Goal: Information Seeking & Learning: Learn about a topic

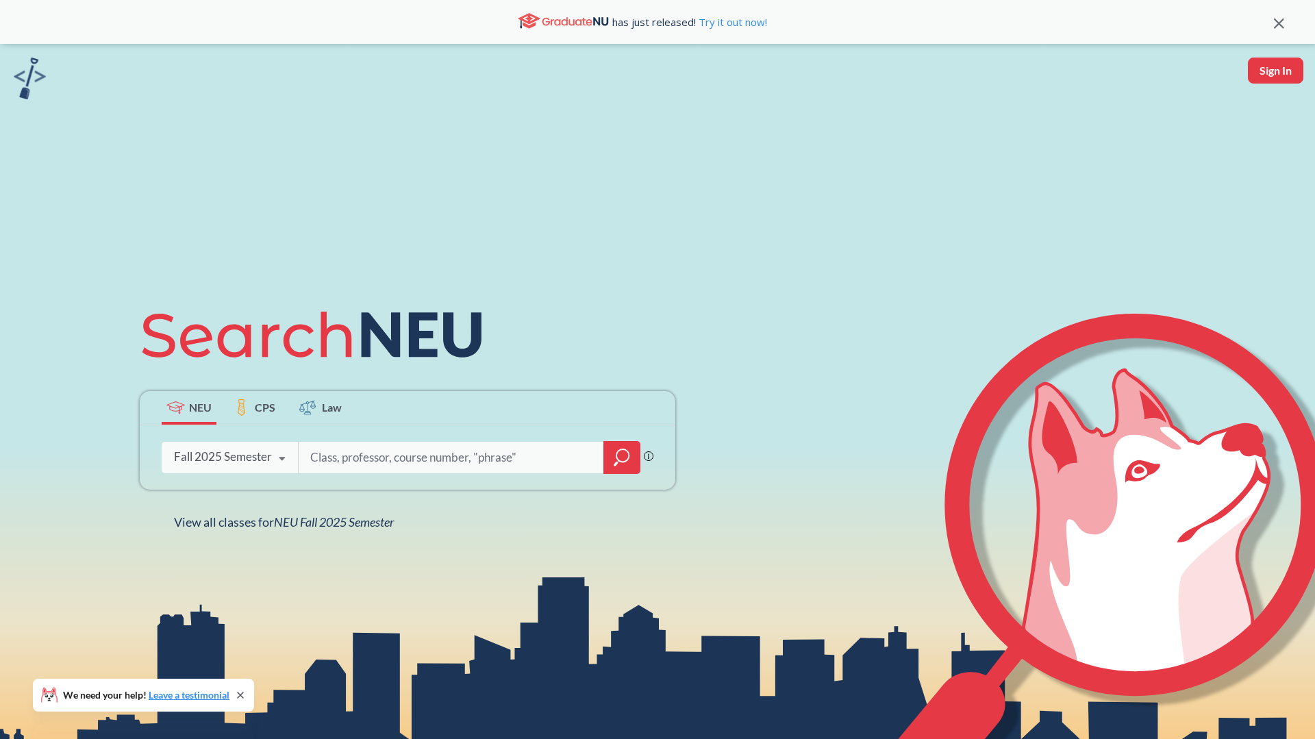
type input "ORGB 3201"
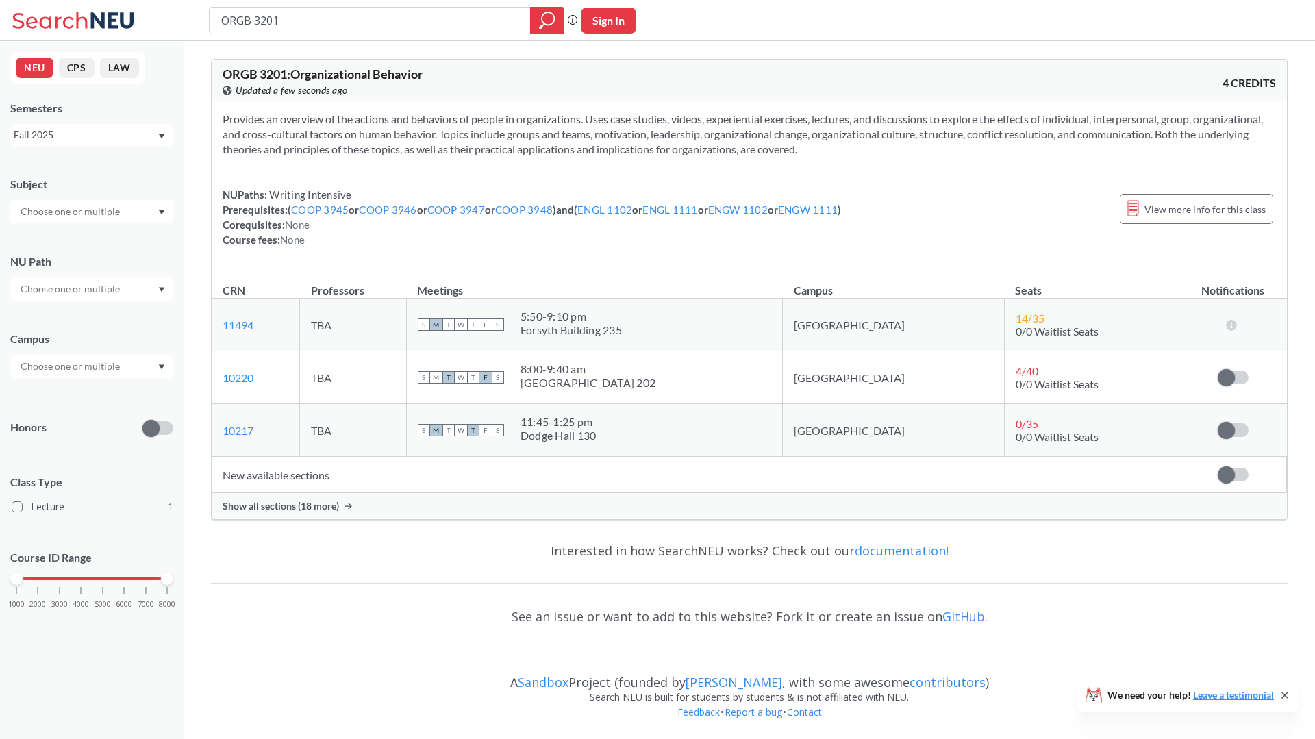
click at [365, 482] on td "New available sections" at bounding box center [696, 475] width 968 height 36
click at [346, 504] on icon at bounding box center [349, 506] width 8 height 7
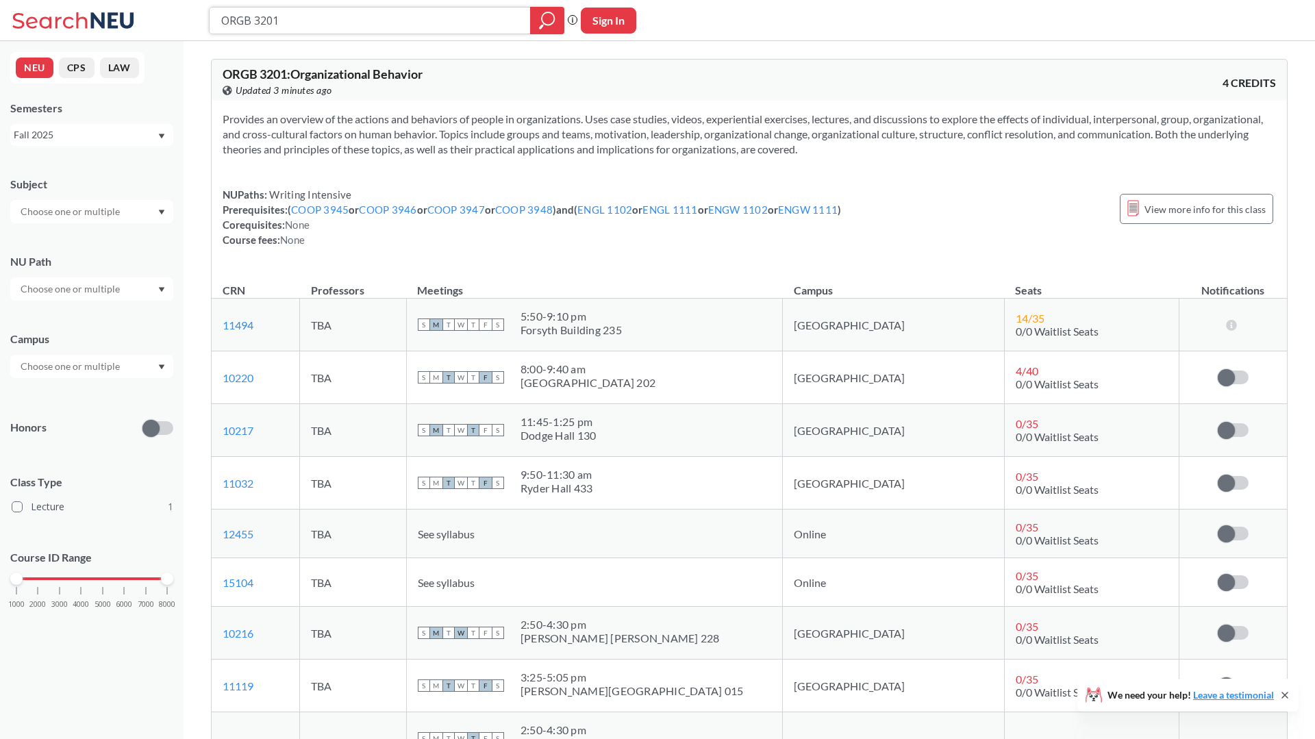
click at [310, 18] on input "ORGB 3201" at bounding box center [370, 20] width 301 height 23
paste input "ECON 1115"
type input "ECON 1115"
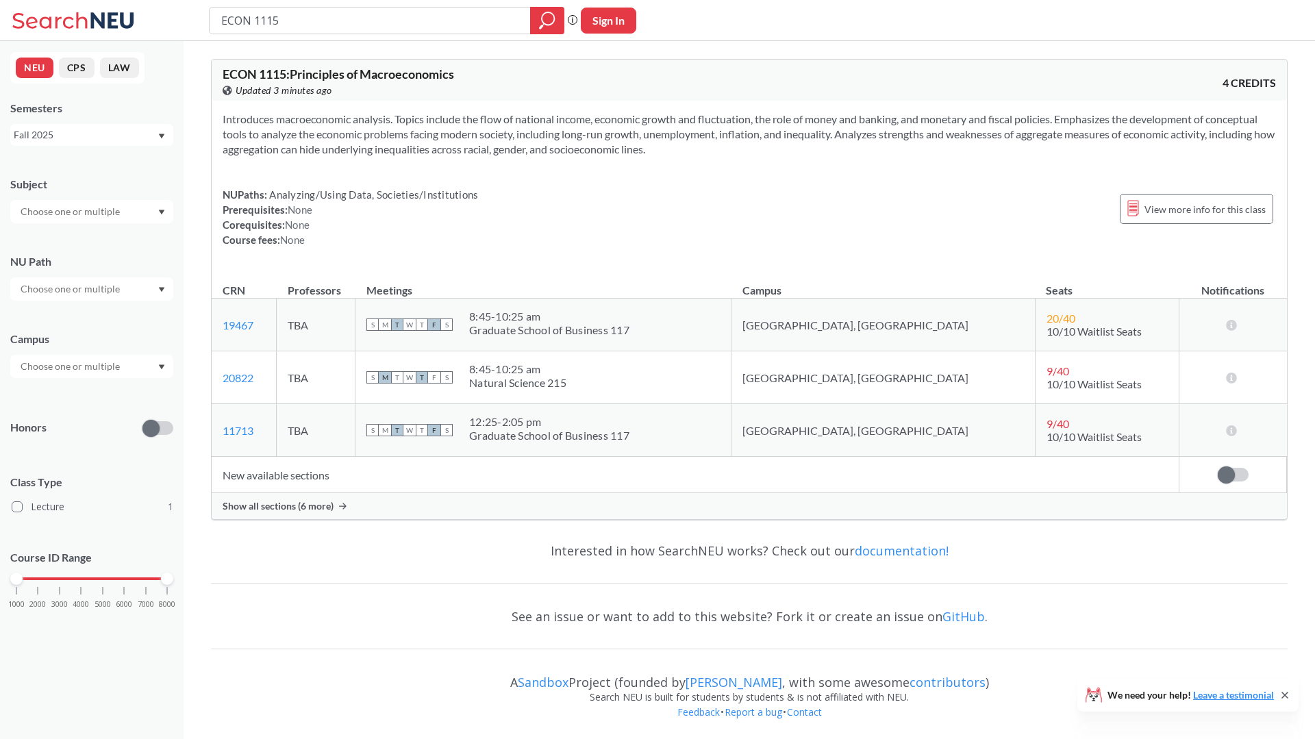
click at [284, 494] on div "Show all sections (6 more)" at bounding box center [749, 506] width 1075 height 26
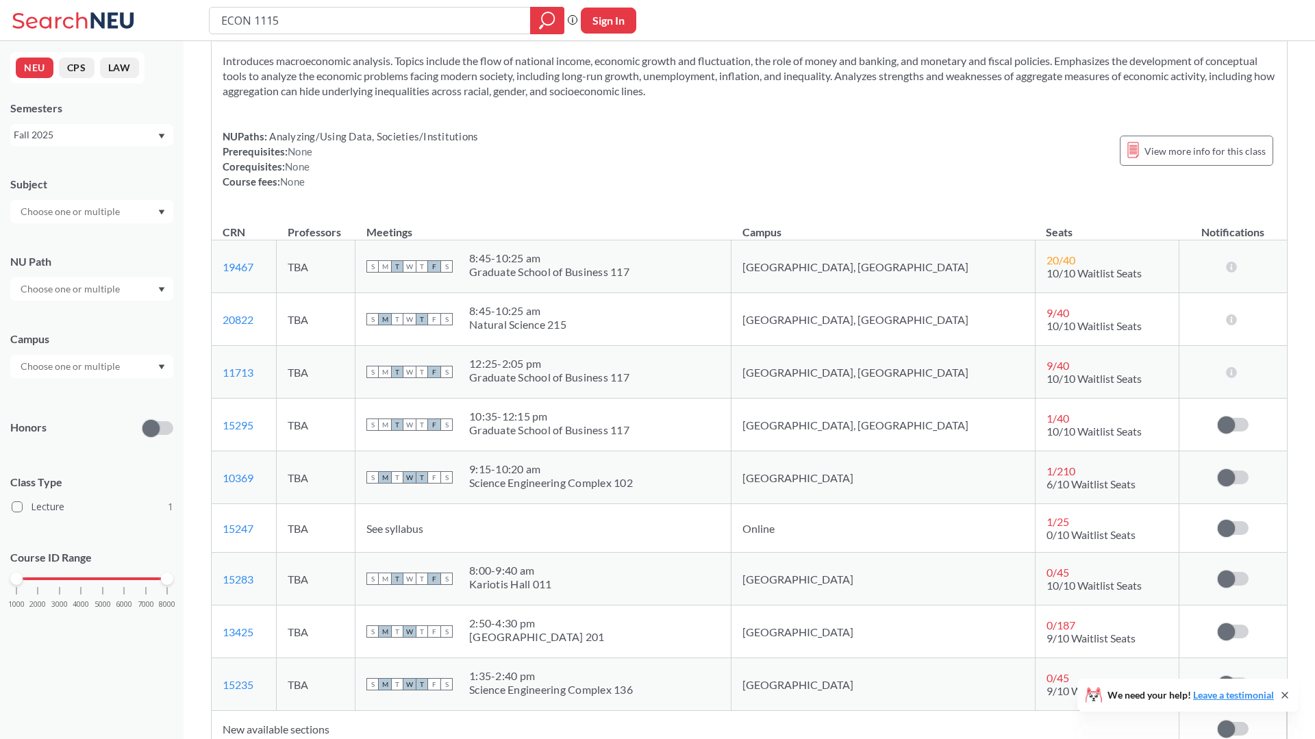
scroll to position [63, 0]
